Goal: Task Accomplishment & Management: Manage account settings

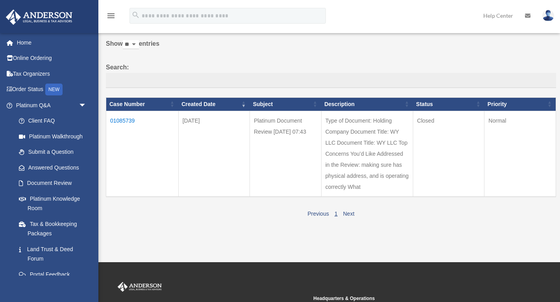
scroll to position [33, 0]
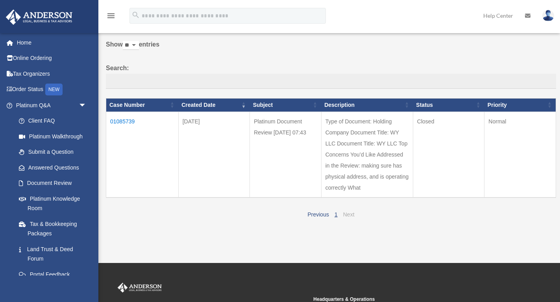
click at [349, 213] on link "Next" at bounding box center [348, 214] width 11 height 6
click at [401, 179] on td "Type of Document: Holding Company Document Title: WY LLC Document Title: WY LLC…" at bounding box center [367, 154] width 92 height 86
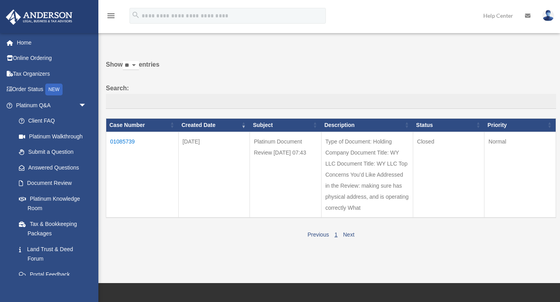
scroll to position [0, 0]
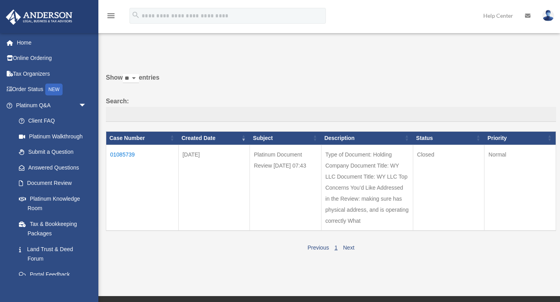
click at [123, 153] on td "01085739" at bounding box center [142, 188] width 72 height 86
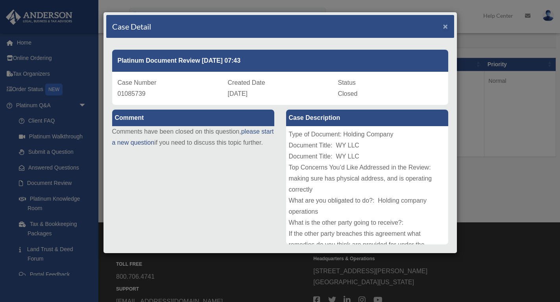
click at [446, 28] on span "×" at bounding box center [445, 26] width 5 height 9
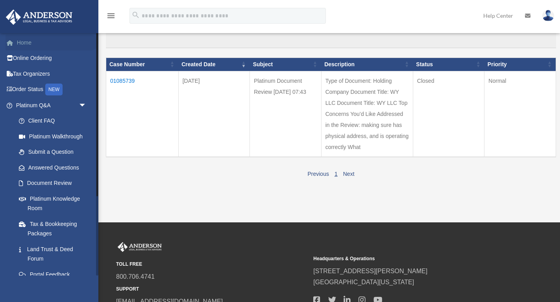
click at [28, 45] on link "Home" at bounding box center [52, 43] width 93 height 16
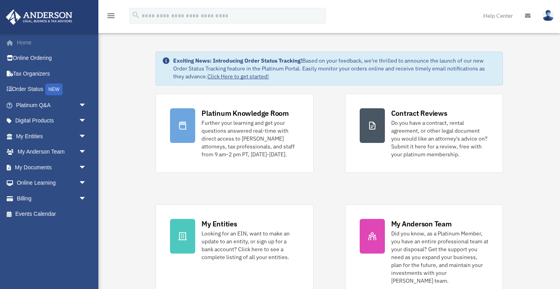
click at [26, 43] on link "Home" at bounding box center [52, 43] width 93 height 16
click at [28, 165] on link "My Documents arrow_drop_down" at bounding box center [52, 168] width 93 height 16
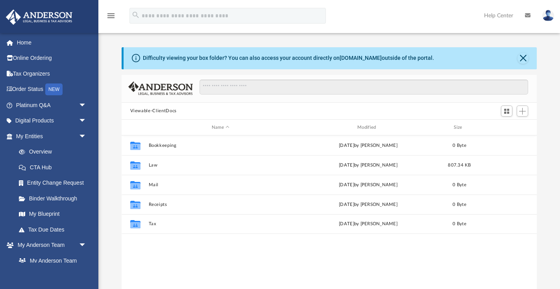
scroll to position [179, 416]
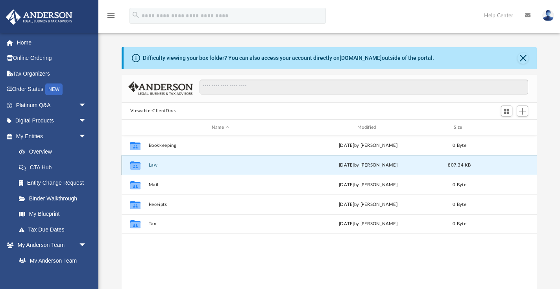
click at [255, 163] on button "Law" at bounding box center [220, 165] width 144 height 5
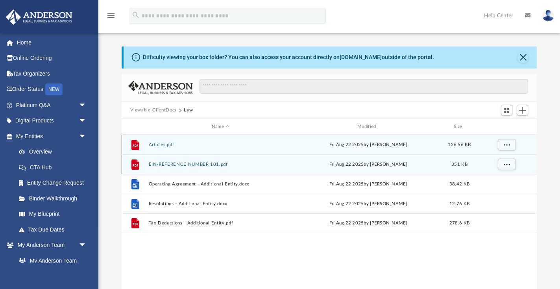
scroll to position [2, 0]
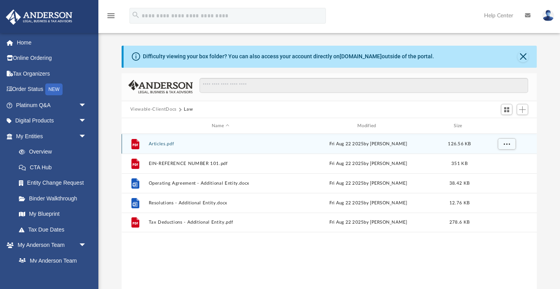
click at [256, 143] on button "Articles.pdf" at bounding box center [220, 143] width 144 height 5
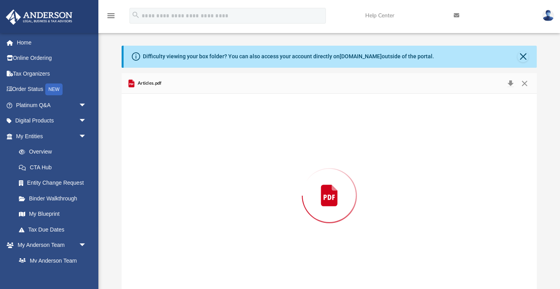
scroll to position [9, 0]
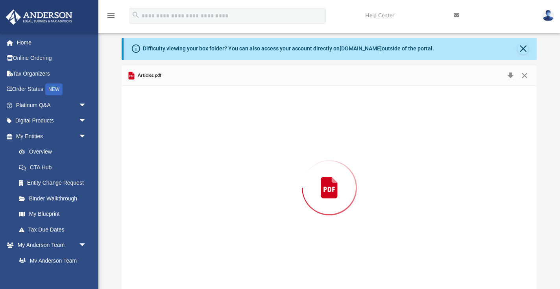
click at [256, 143] on div "Preview" at bounding box center [330, 187] width 416 height 203
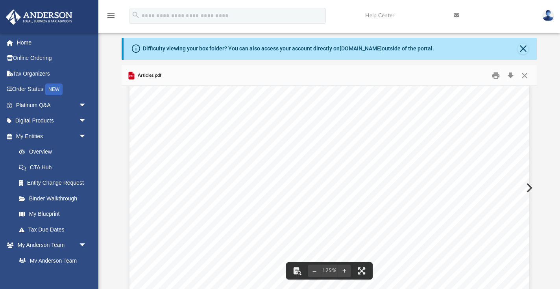
scroll to position [0, 0]
click at [524, 78] on button "Close" at bounding box center [525, 75] width 14 height 12
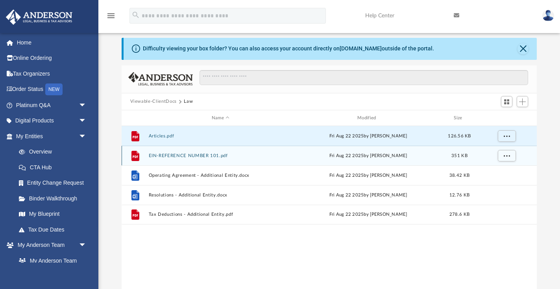
click at [197, 154] on button "EIN-REFERENCE NUMBER 101.pdf" at bounding box center [220, 155] width 144 height 5
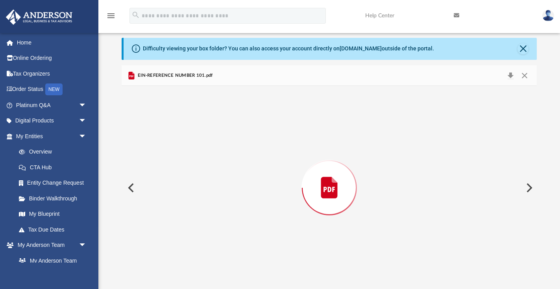
click at [197, 153] on div "Preview" at bounding box center [330, 187] width 416 height 203
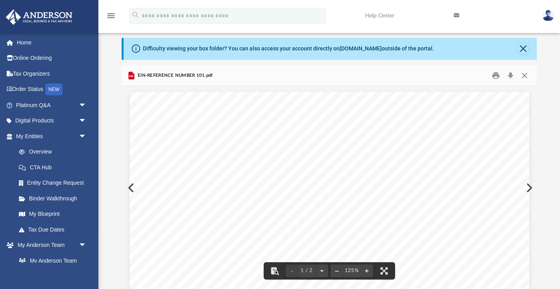
scroll to position [2, 0]
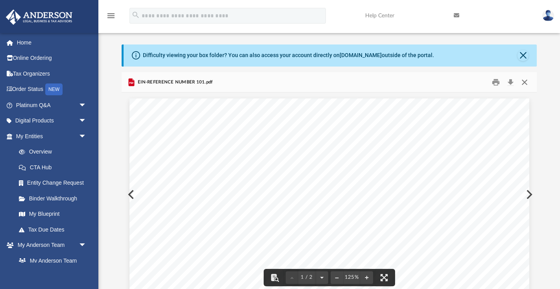
click at [527, 82] on button "Close" at bounding box center [525, 82] width 14 height 12
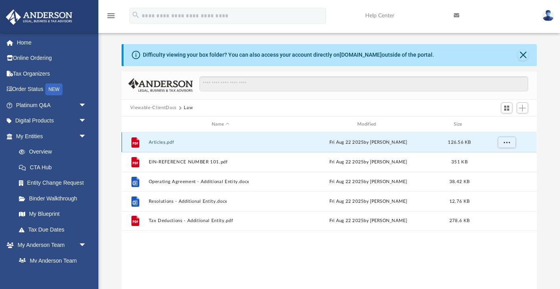
click at [173, 142] on button "Articles.pdf" at bounding box center [220, 142] width 144 height 5
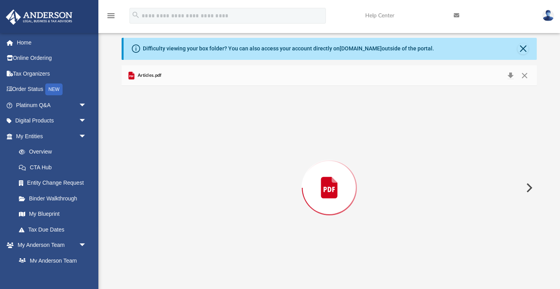
click at [173, 142] on div "Preview" at bounding box center [330, 187] width 416 height 203
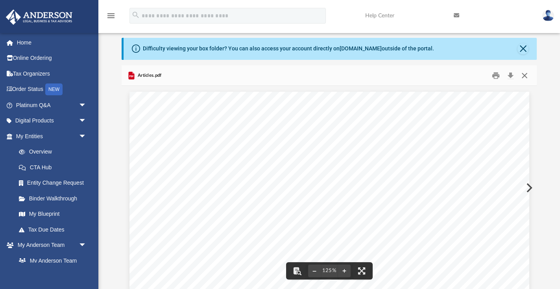
click at [526, 75] on button "Close" at bounding box center [525, 75] width 14 height 12
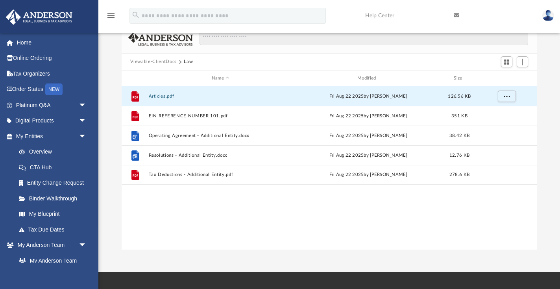
scroll to position [48, 0]
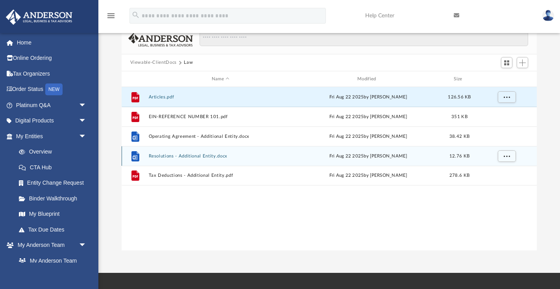
click at [164, 157] on button "Resolutions - Additional Entity.docx" at bounding box center [220, 156] width 144 height 5
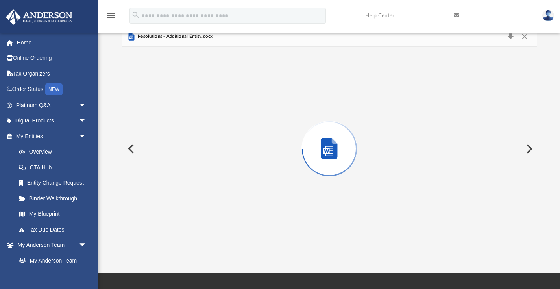
click at [164, 157] on div "Preview" at bounding box center [330, 148] width 416 height 203
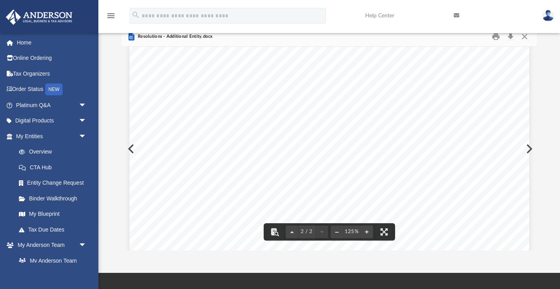
scroll to position [856, 0]
click at [524, 35] on button "Close" at bounding box center [525, 36] width 14 height 12
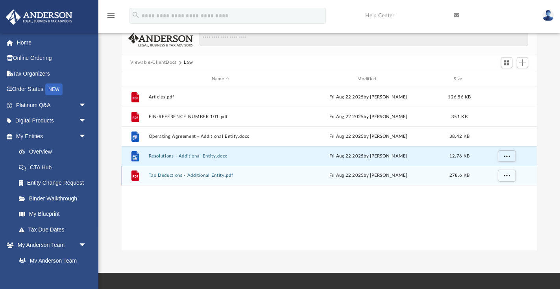
click at [205, 177] on button "Tax Deductions - Additional Entity.pdf" at bounding box center [220, 175] width 144 height 5
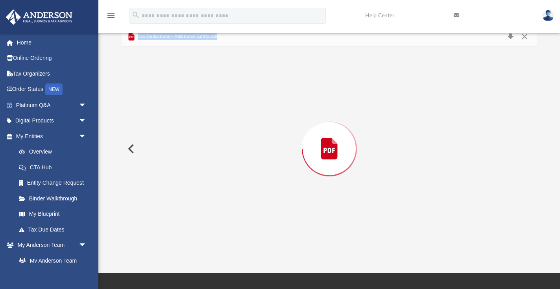
click at [205, 177] on div "Preview" at bounding box center [330, 148] width 416 height 203
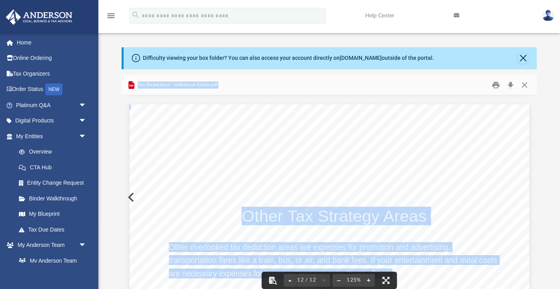
scroll to position [5821, 0]
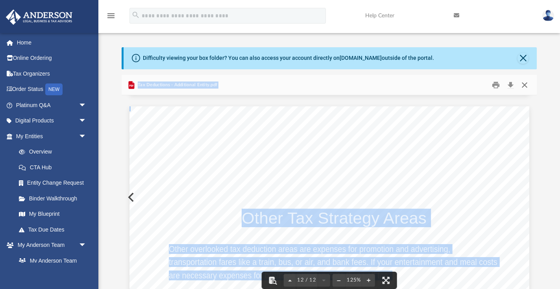
click at [525, 83] on button "Close" at bounding box center [525, 85] width 14 height 12
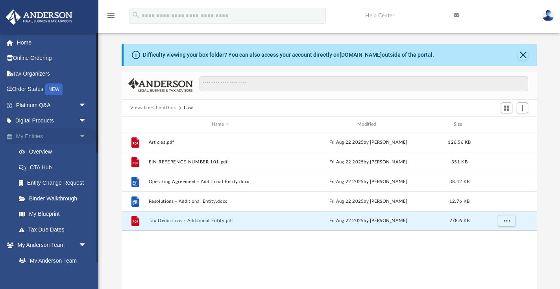
scroll to position [0, 0]
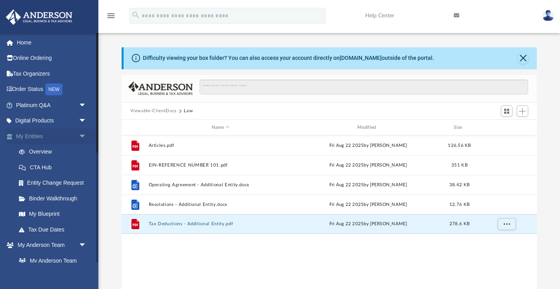
click at [30, 139] on link "My Entities arrow_drop_down" at bounding box center [52, 136] width 93 height 16
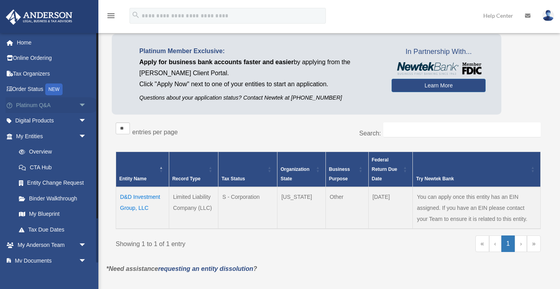
click at [69, 106] on link "Platinum Q&A arrow_drop_down" at bounding box center [52, 105] width 93 height 16
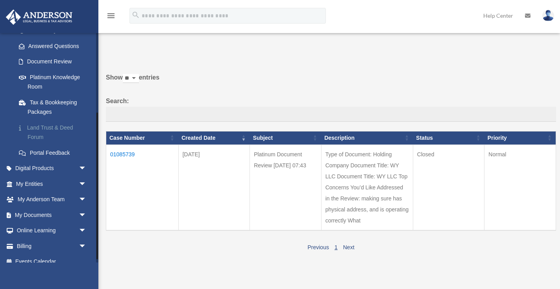
scroll to position [130, 0]
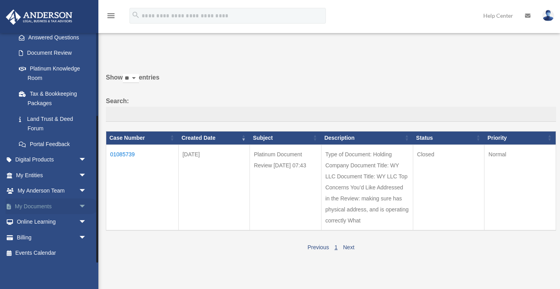
click at [54, 206] on link "My Documents arrow_drop_down" at bounding box center [52, 207] width 93 height 16
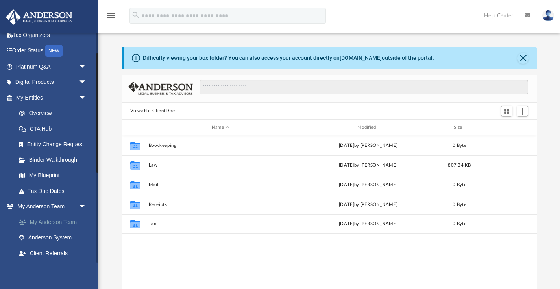
scroll to position [39, 0]
click at [42, 176] on link "My Blueprint" at bounding box center [54, 175] width 87 height 16
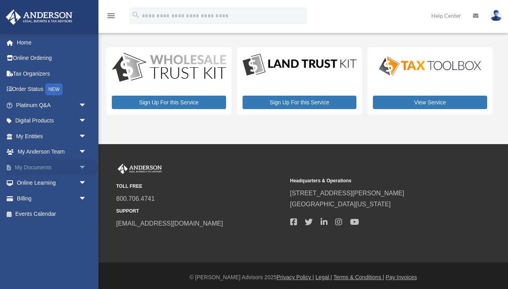
click at [33, 169] on link "My Documents arrow_drop_down" at bounding box center [52, 168] width 93 height 16
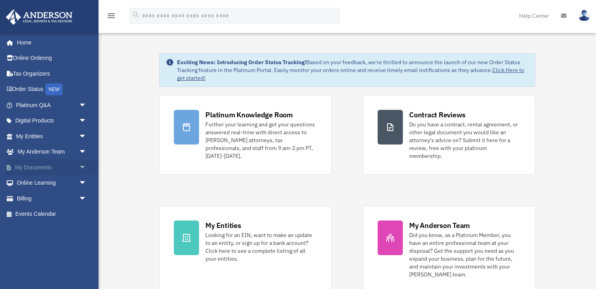
click at [27, 168] on link "My Documents arrow_drop_down" at bounding box center [52, 168] width 93 height 16
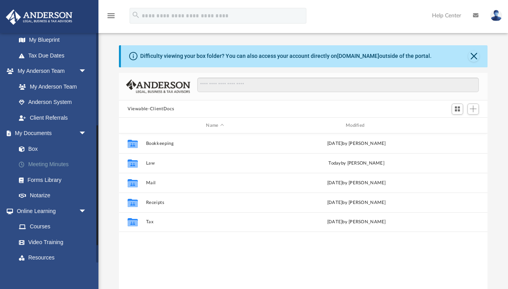
scroll to position [172, 0]
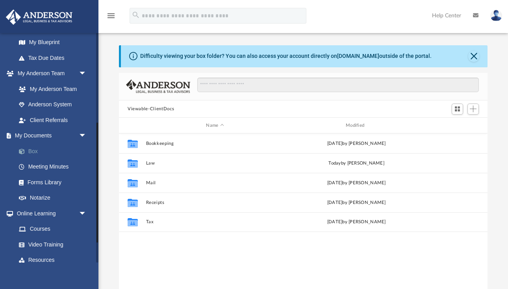
click at [37, 150] on link "Box" at bounding box center [54, 151] width 87 height 16
click at [31, 151] on link "Box" at bounding box center [54, 151] width 87 height 16
click at [49, 134] on link "My Documents arrow_drop_down" at bounding box center [52, 136] width 93 height 16
click at [81, 135] on span "arrow_drop_down" at bounding box center [87, 136] width 16 height 16
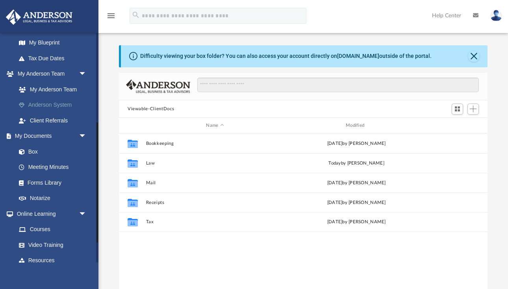
scroll to position [148, 0]
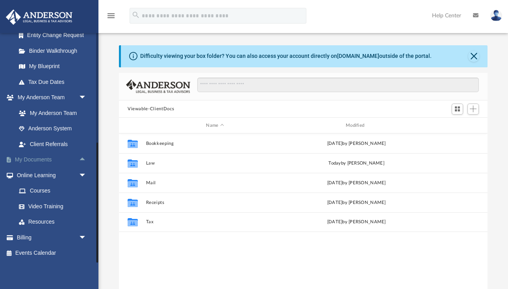
click at [42, 159] on link "My Documents arrow_drop_up" at bounding box center [52, 160] width 93 height 16
click at [35, 159] on link "My Documents arrow_drop_up" at bounding box center [52, 160] width 93 height 16
click at [28, 159] on link "My Documents arrow_drop_up" at bounding box center [52, 160] width 93 height 16
click at [27, 159] on link "My Documents arrow_drop_up" at bounding box center [52, 160] width 93 height 16
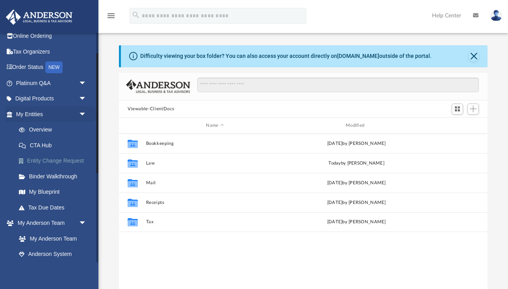
scroll to position [4, 0]
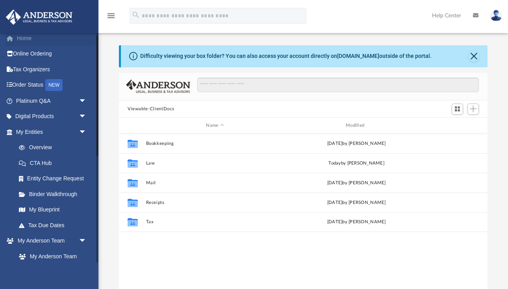
click at [24, 38] on link "Home" at bounding box center [52, 38] width 93 height 16
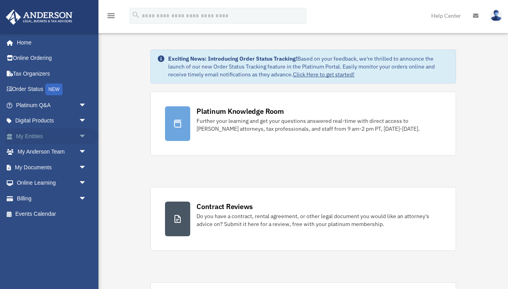
click at [31, 138] on link "My Entities arrow_drop_down" at bounding box center [52, 136] width 93 height 16
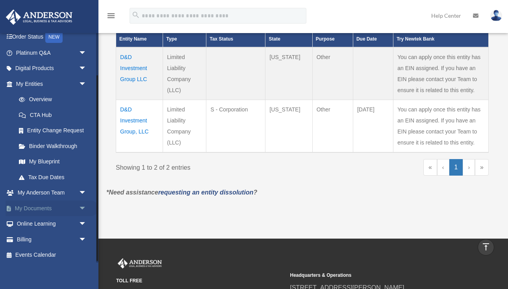
scroll to position [54, 0]
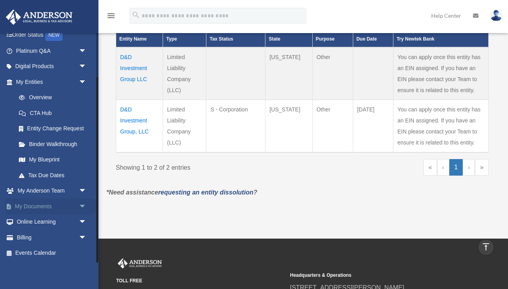
click at [47, 205] on link "My Documents arrow_drop_down" at bounding box center [52, 207] width 93 height 16
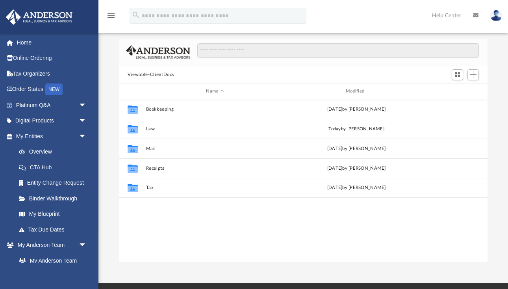
scroll to position [33, 0]
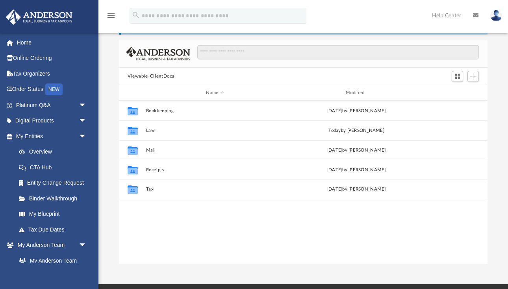
click at [156, 77] on button "Viewable-ClientDocs" at bounding box center [151, 76] width 46 height 7
click at [144, 76] on button "Viewable-ClientDocs" at bounding box center [151, 76] width 46 height 7
click at [156, 76] on button "Viewable-ClientDocs" at bounding box center [151, 76] width 46 height 7
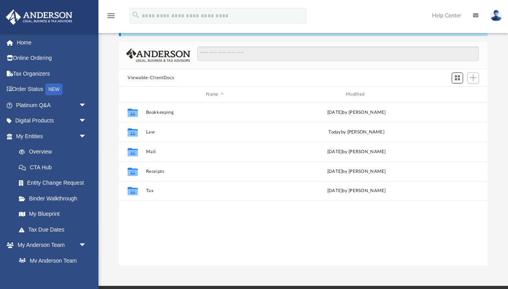
click at [459, 77] on span "Switch to Grid View" at bounding box center [457, 77] width 7 height 7
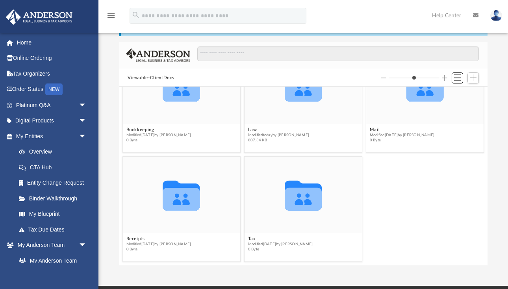
scroll to position [0, 0]
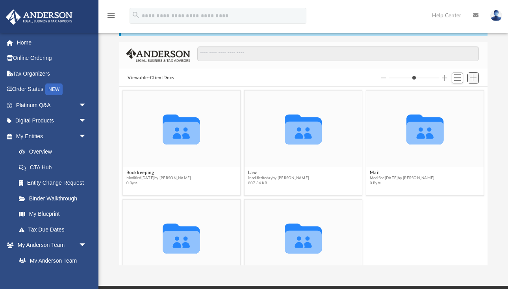
click at [475, 79] on span "Add" at bounding box center [473, 77] width 7 height 7
click at [458, 96] on li "Upload" at bounding box center [461, 94] width 25 height 8
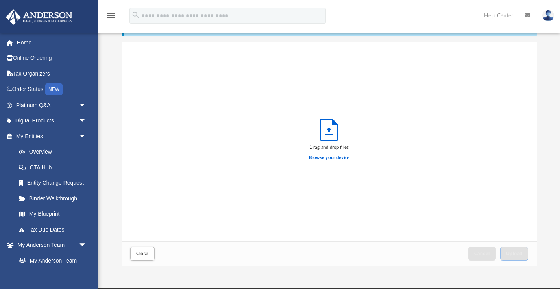
scroll to position [200, 416]
type input "*"
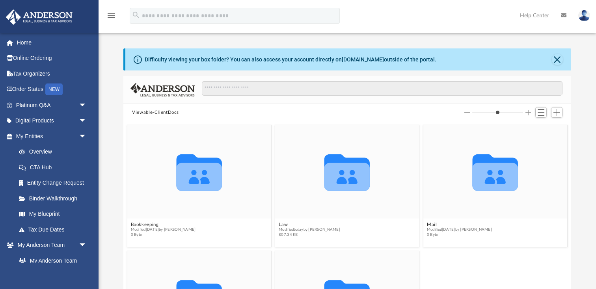
type input "*"
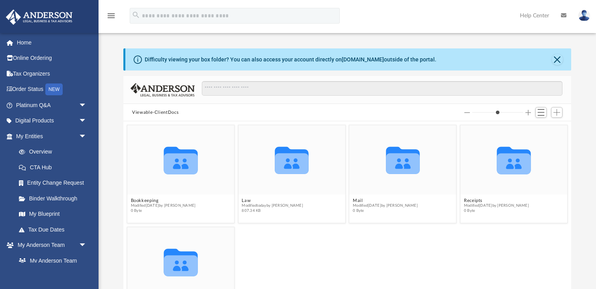
click at [486, 114] on input "Column size" at bounding box center [497, 113] width 51 height 6
click at [557, 59] on button "Close" at bounding box center [556, 59] width 11 height 11
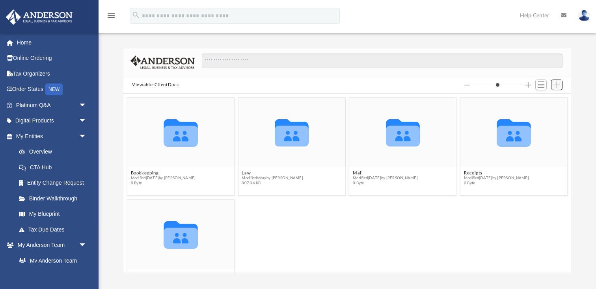
click at [557, 84] on span "Add" at bounding box center [556, 85] width 7 height 7
click at [538, 101] on li "Upload" at bounding box center [544, 100] width 25 height 8
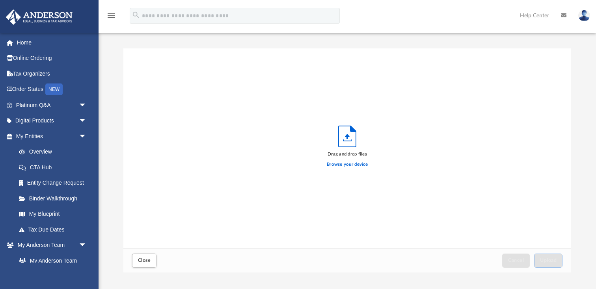
scroll to position [200, 447]
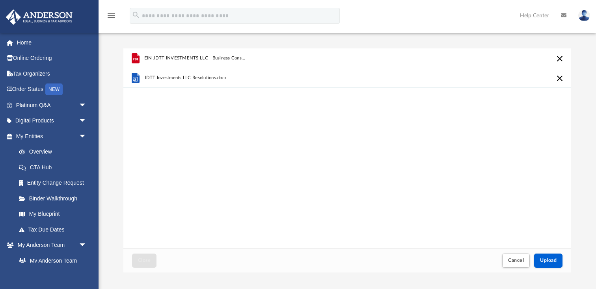
click at [164, 77] on span "JDTT Investments LLC Resolutions.docx" at bounding box center [185, 77] width 83 height 5
click at [165, 77] on span "JDTT Investments LLC Resolutions.docx" at bounding box center [185, 77] width 83 height 5
click at [164, 77] on span "JDTT Investments LLC Resolutions.docx" at bounding box center [185, 77] width 83 height 5
click at [134, 76] on icon "grid" at bounding box center [136, 78] width 8 height 10
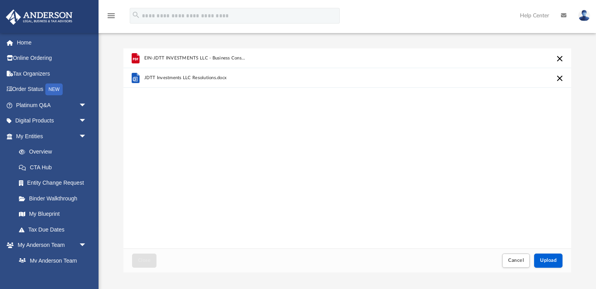
click at [134, 76] on icon "grid" at bounding box center [136, 78] width 8 height 10
click at [135, 77] on g "grid" at bounding box center [136, 78] width 8 height 10
click at [135, 77] on icon "grid" at bounding box center [136, 78] width 8 height 10
click at [254, 77] on div "JDTT Investments LLC Resolutions.docx" at bounding box center [240, 77] width 193 height 17
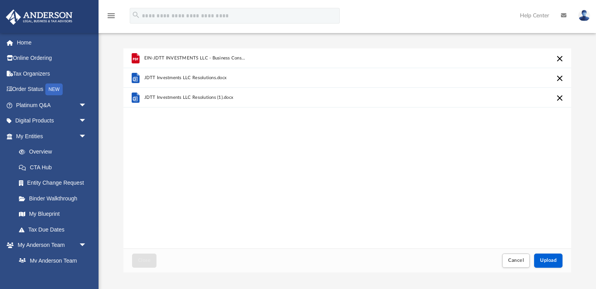
click at [183, 56] on span "EIN-JDTT INVESTMENTS LLC - Business Consultation.pdf" at bounding box center [196, 58] width 104 height 5
click at [182, 56] on span "EIN-JDTT INVESTMENTS LLC - Business Consultation.pdf" at bounding box center [196, 58] width 104 height 5
click at [272, 160] on div "EIN-JDTT INVESTMENTS LLC - Business Consultation.pdf JDTT Investments LLC Resol…" at bounding box center [346, 148] width 447 height 200
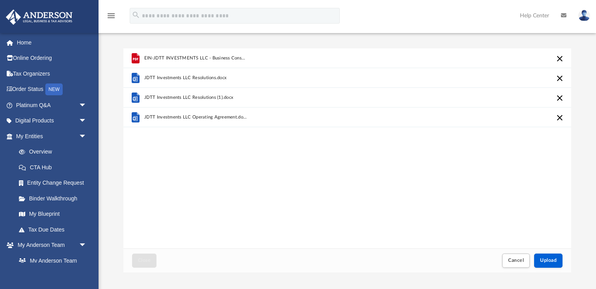
click at [560, 57] on button "Cancel this upload" at bounding box center [559, 58] width 9 height 9
click at [586, 247] on div "Difficulty viewing your box folder? You can also access your account directly o…" at bounding box center [346, 160] width 497 height 224
click at [474, 189] on div "JDTT Investments LLC Resolutions.docx JDTT Investments LLC Resolutions (1).docx…" at bounding box center [346, 148] width 447 height 200
drag, startPoint x: 212, startPoint y: 268, endPoint x: 234, endPoint y: 210, distance: 62.2
click at [215, 261] on div "Close Cancel Upload" at bounding box center [346, 261] width 447 height 24
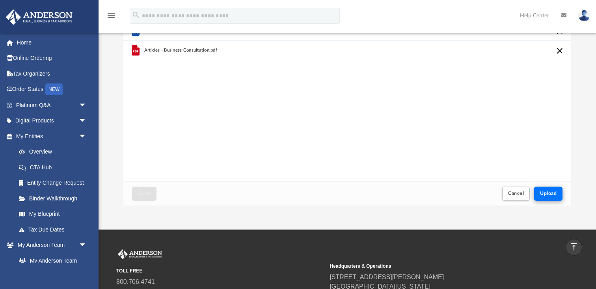
scroll to position [67, 0]
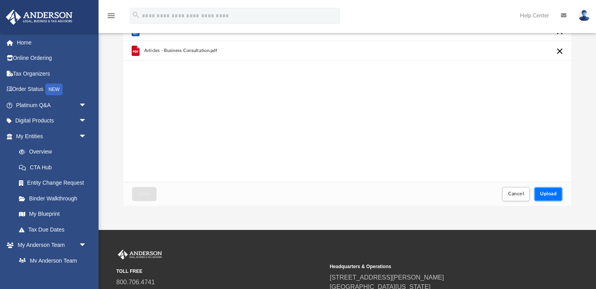
click at [547, 193] on span "Upload" at bounding box center [548, 193] width 17 height 5
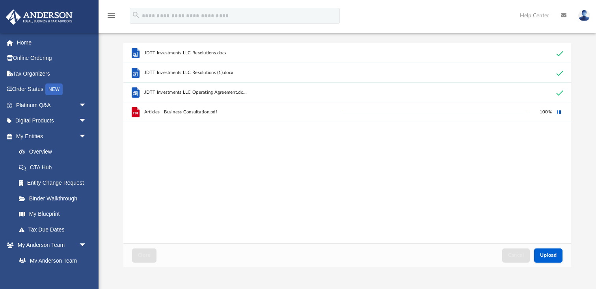
scroll to position [0, 0]
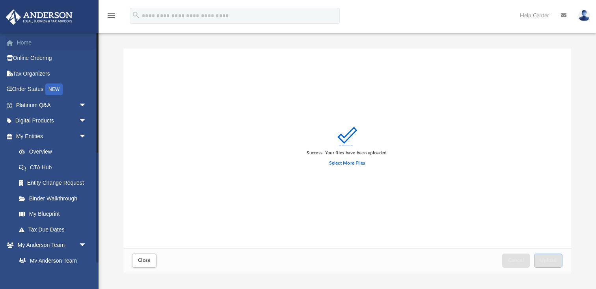
click at [28, 42] on link "Home" at bounding box center [52, 43] width 93 height 16
